Goal: Check status: Check status

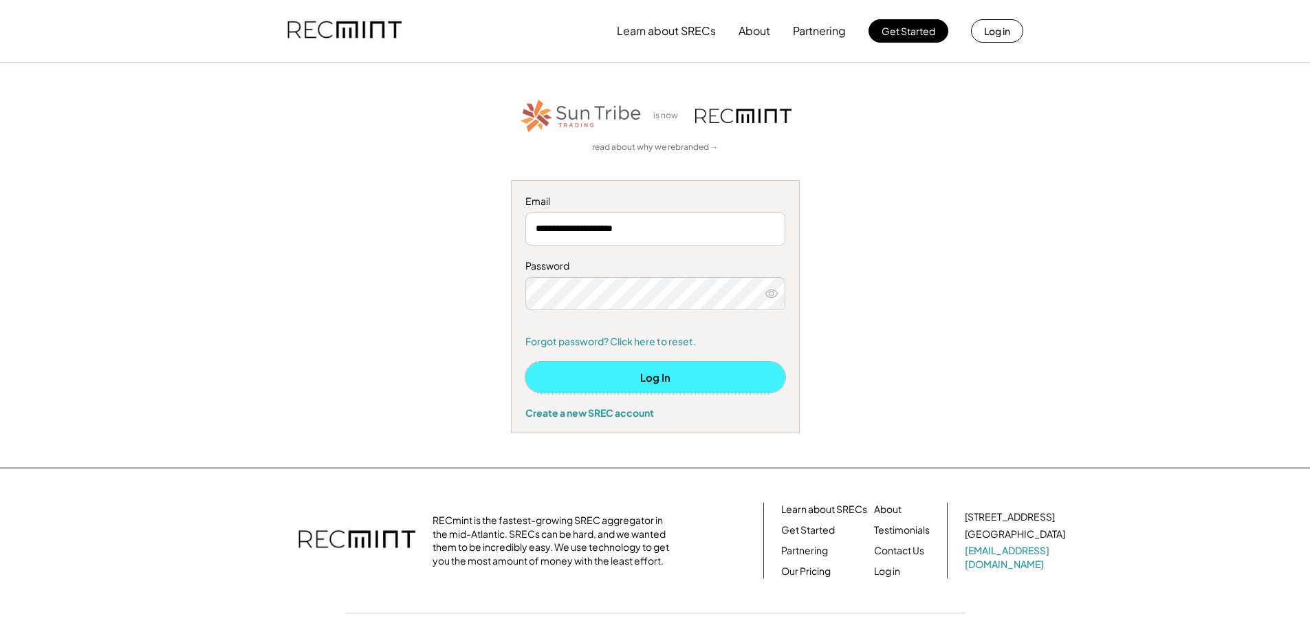
click at [661, 379] on button "Log In" at bounding box center [655, 377] width 260 height 31
type input "**********"
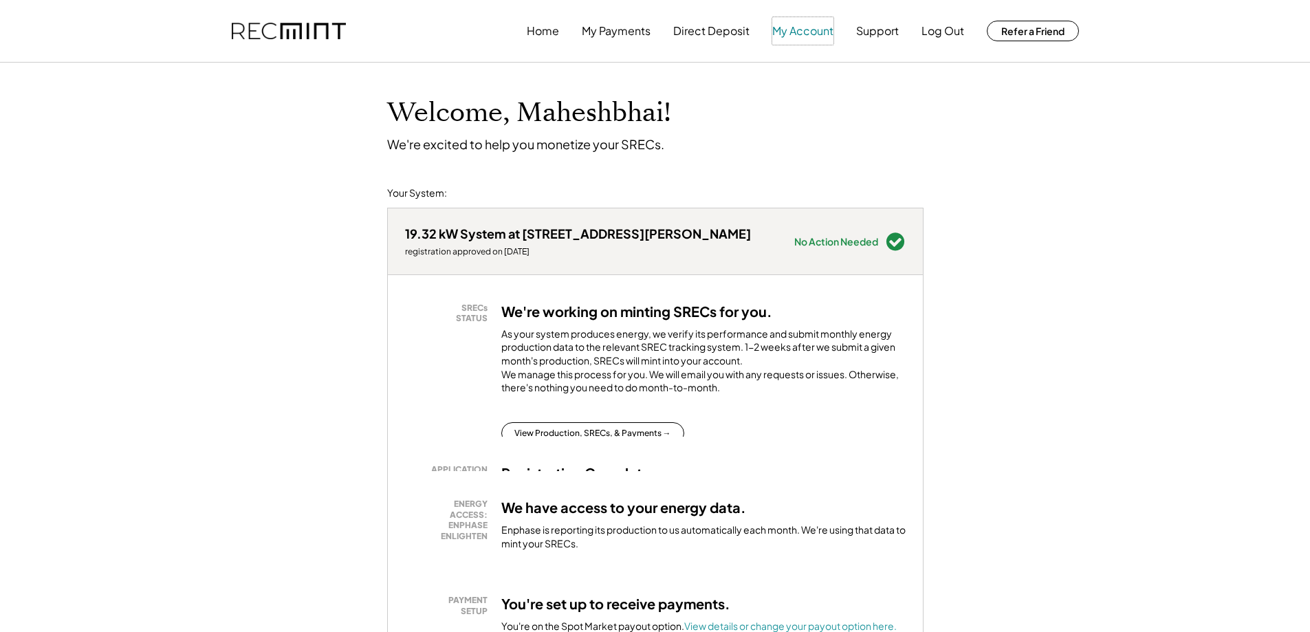
click at [807, 36] on button "My Account" at bounding box center [802, 31] width 61 height 28
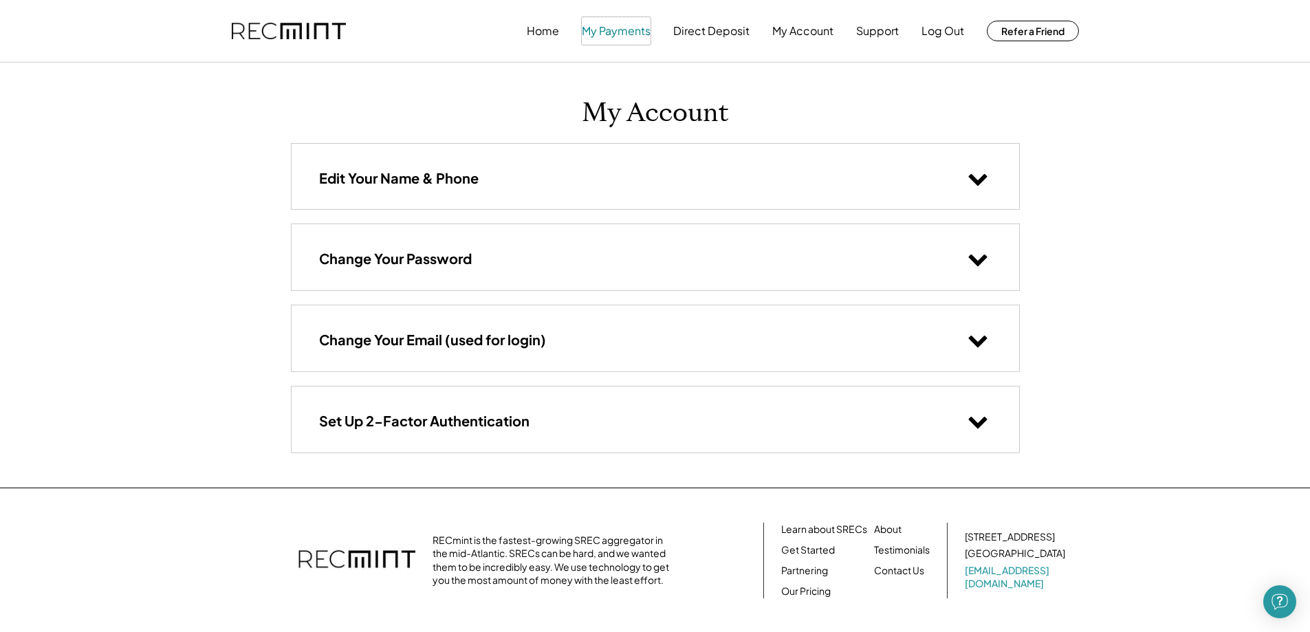
click at [638, 30] on button "My Payments" at bounding box center [616, 31] width 69 height 28
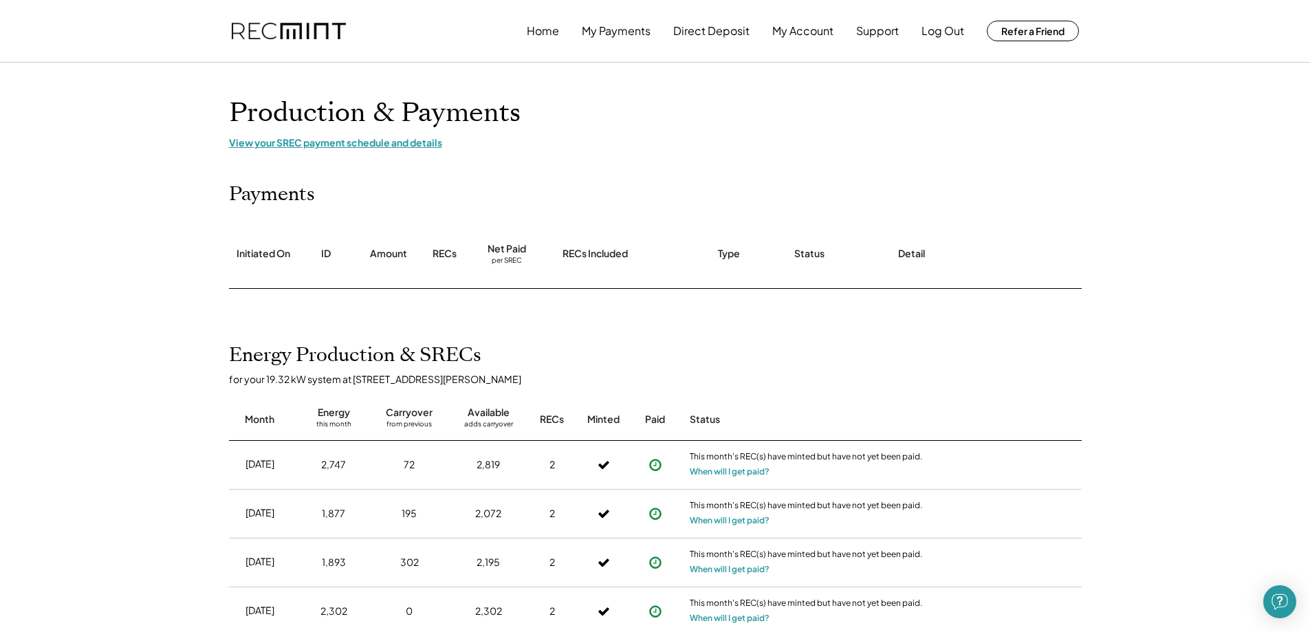
click at [402, 143] on div "View your SREC payment schedule and details" at bounding box center [655, 142] width 853 height 12
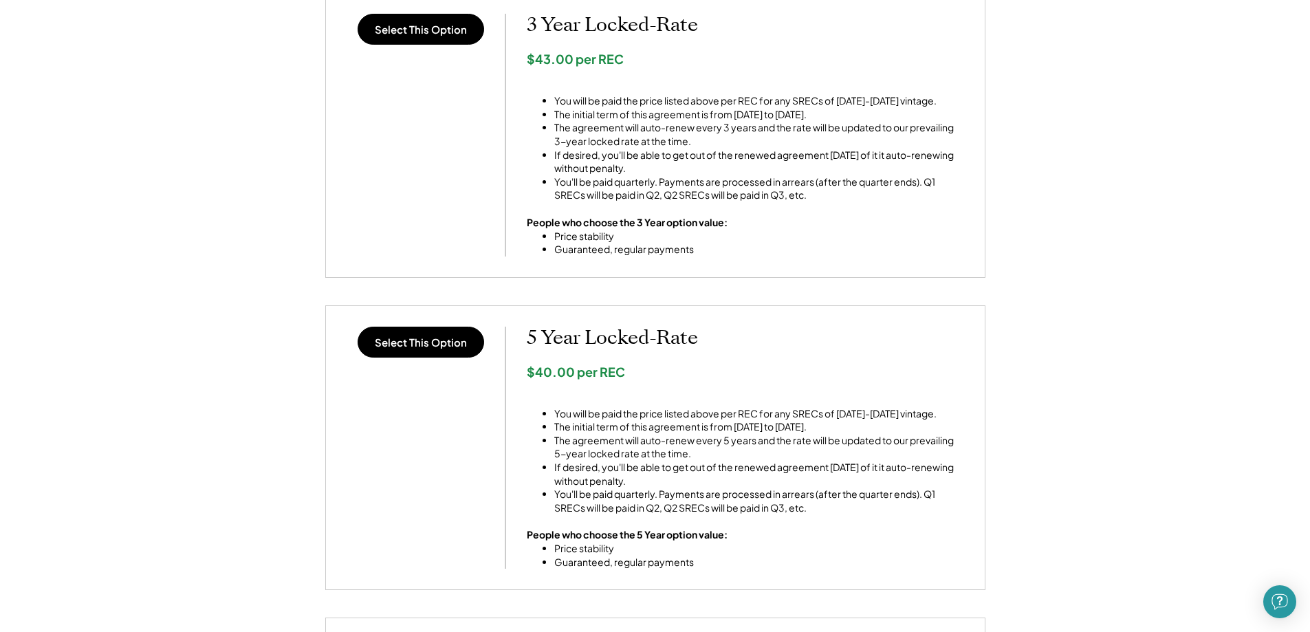
scroll to position [626, 0]
